Goal: Information Seeking & Learning: Find specific fact

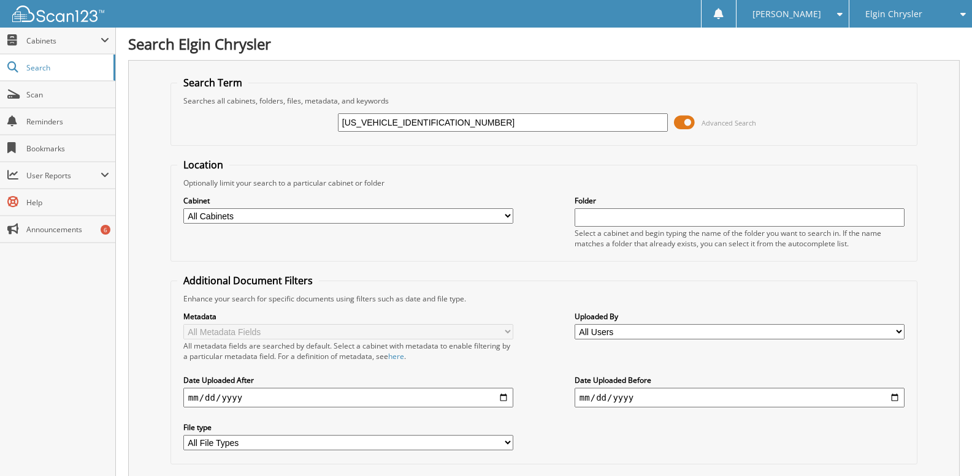
type input "[US_VEHICLE_IDENTIFICATION_NUMBER]"
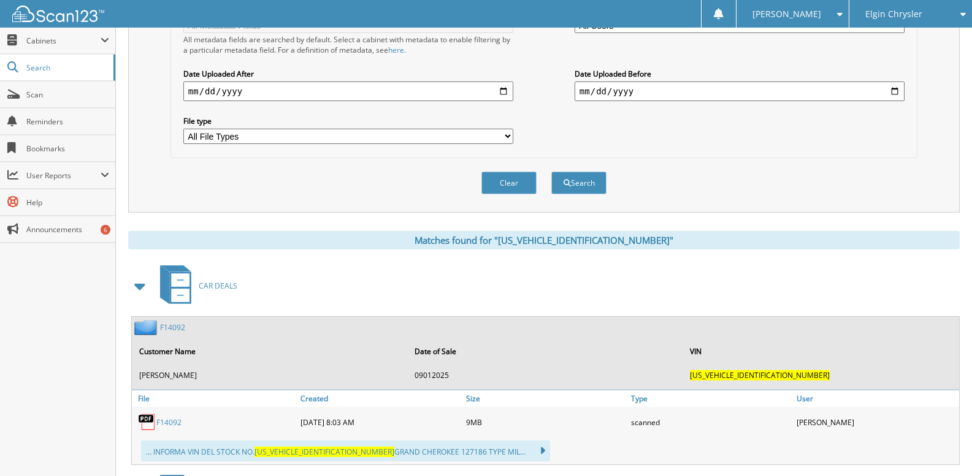
scroll to position [429, 0]
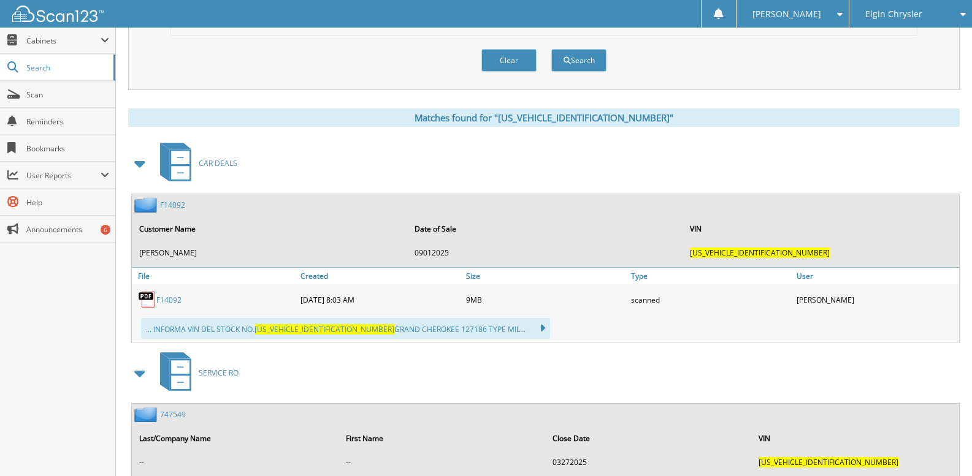
click at [165, 198] on div "F14092" at bounding box center [158, 204] width 53 height 15
click at [165, 207] on link "F14092" at bounding box center [172, 205] width 25 height 10
